Goal: Find specific page/section: Find specific page/section

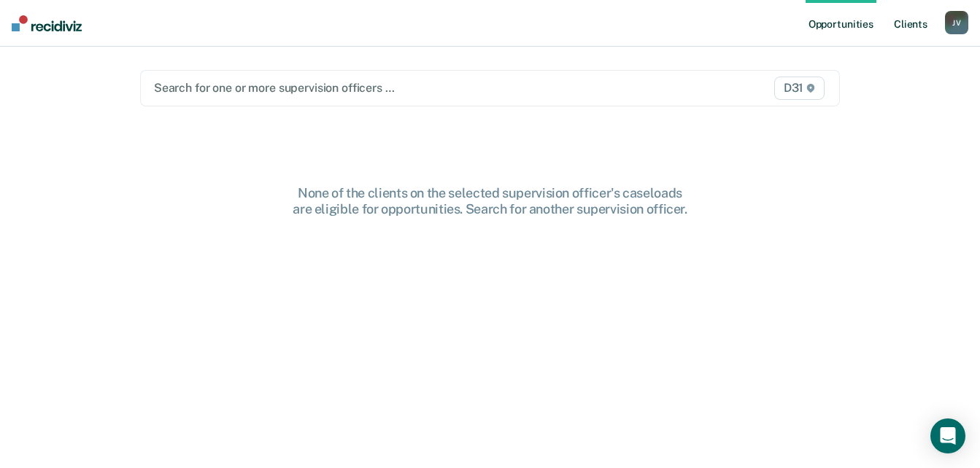
click at [908, 19] on link "Client s" at bounding box center [910, 23] width 39 height 47
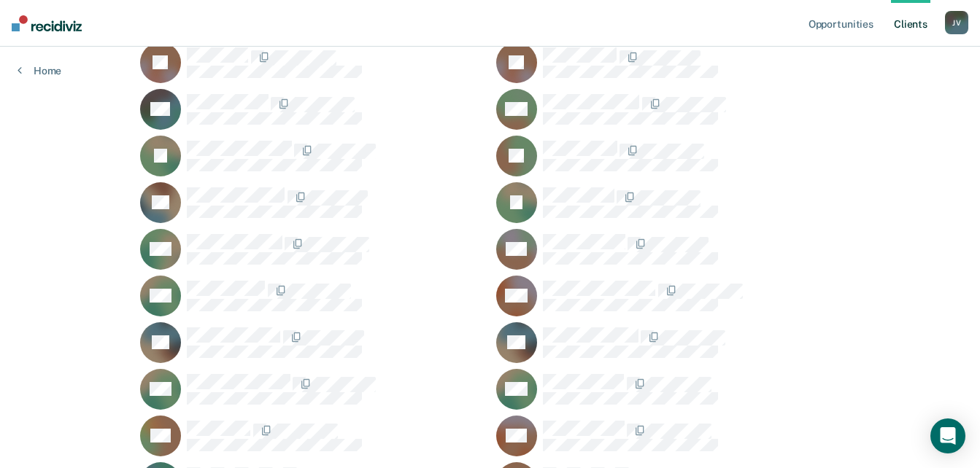
scroll to position [1751, 0]
